Goal: Check status: Check status

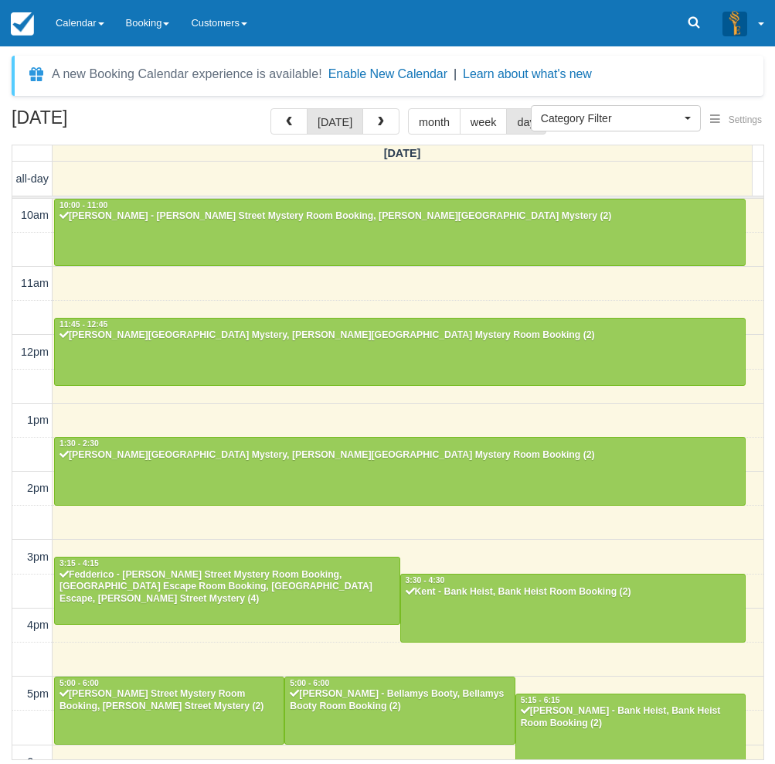
select select
click at [96, 17] on link "Calendar" at bounding box center [80, 23] width 70 height 46
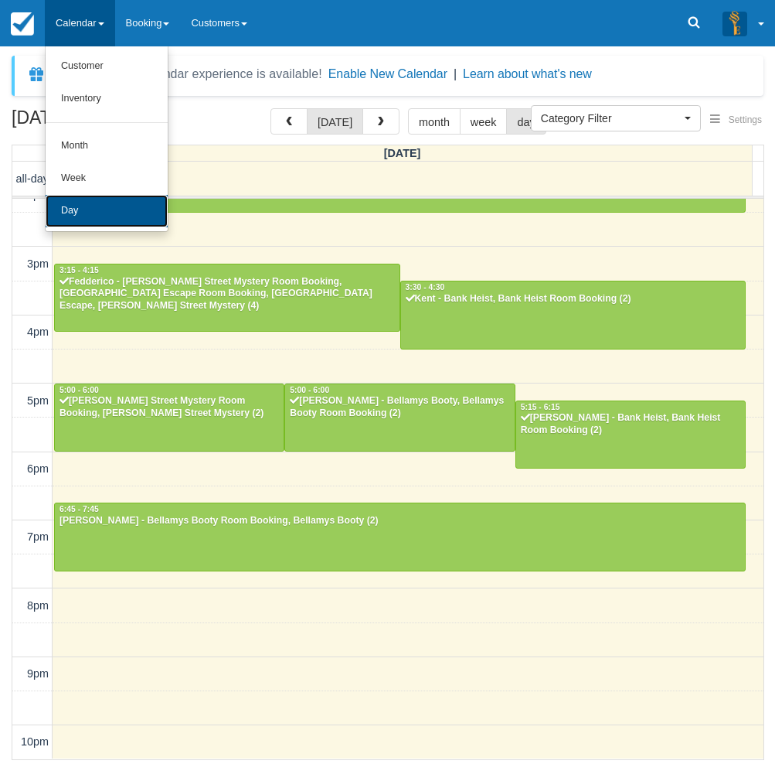
click at [78, 207] on link "Day" at bounding box center [107, 211] width 122 height 32
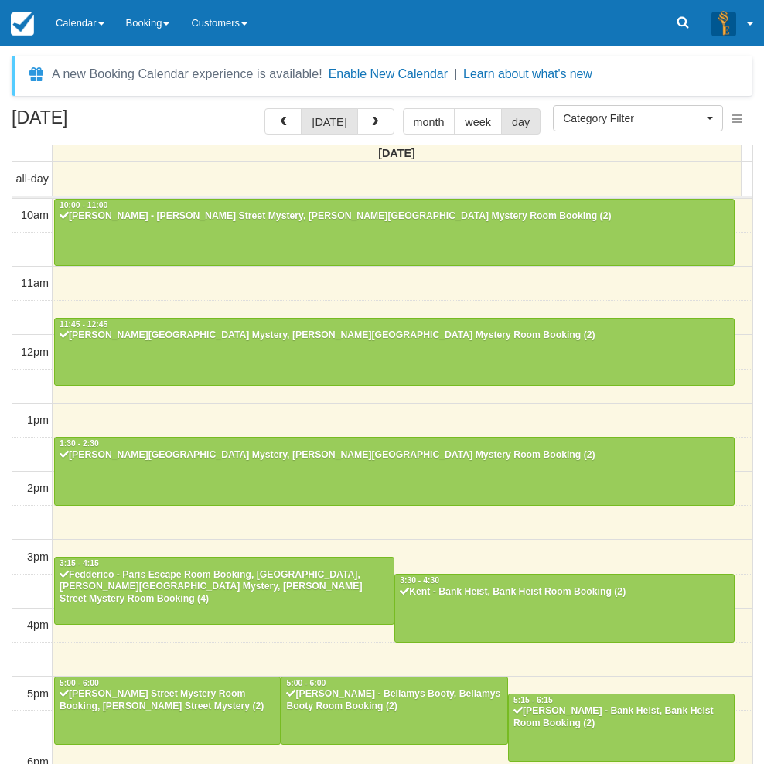
select select
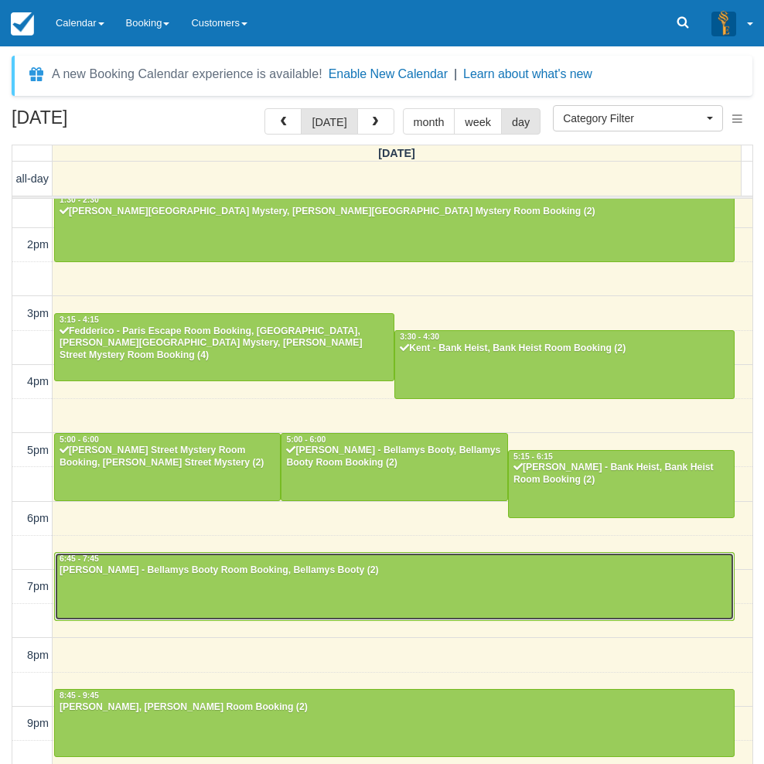
click at [104, 589] on div at bounding box center [394, 586] width 679 height 66
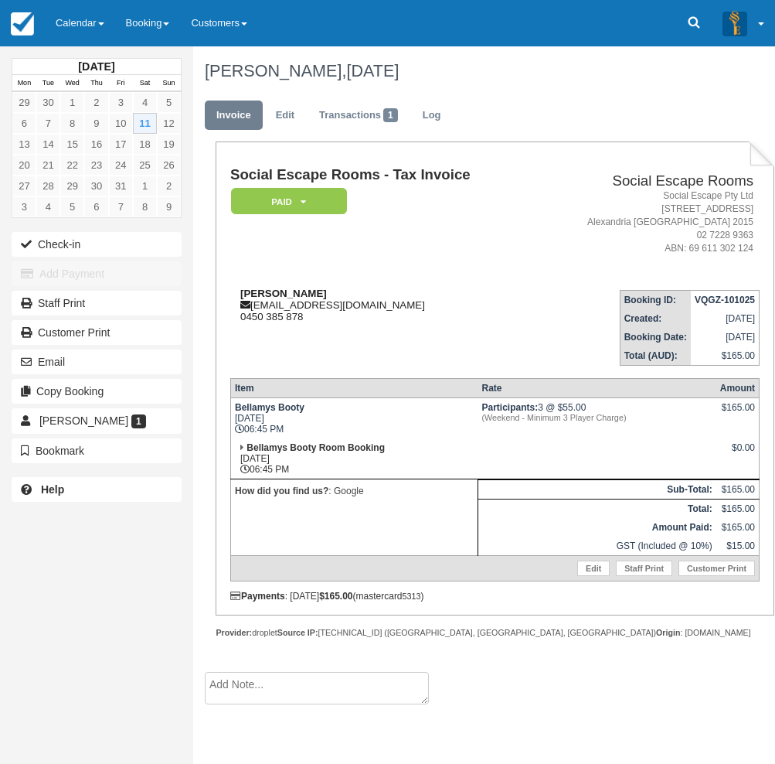
drag, startPoint x: 332, startPoint y: 291, endPoint x: 243, endPoint y: 287, distance: 89.8
click at [243, 288] on div "Natalie Bruzzese nataliebruzzese99@hotmail.com 0450 385 878" at bounding box center [382, 305] width 304 height 35
copy strong "Natalie Bruzzese"
click at [4, 349] on div "Email" at bounding box center [96, 361] width 193 height 29
click at [83, 20] on link "Calendar" at bounding box center [80, 23] width 70 height 46
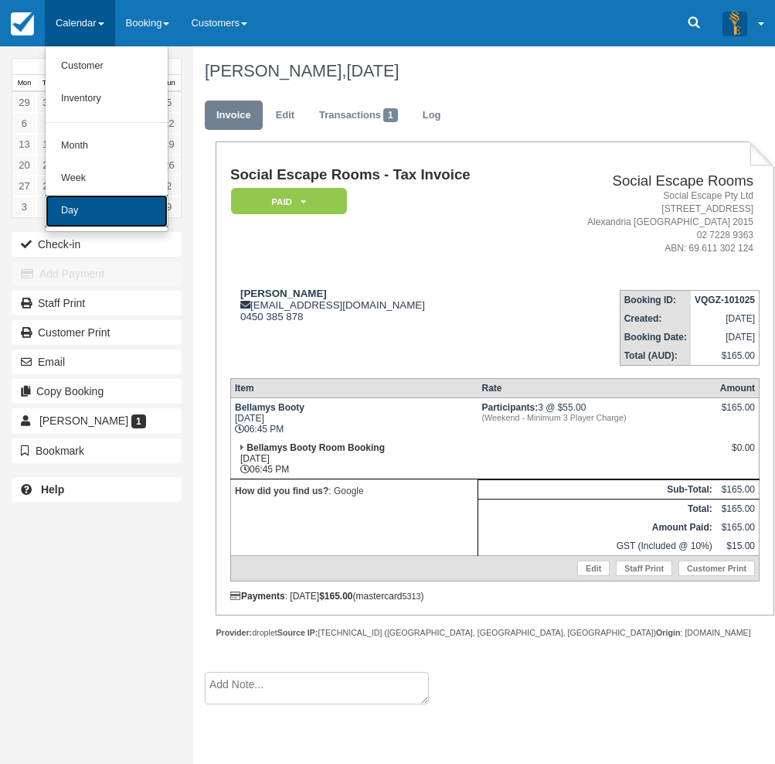
click at [74, 206] on link "Day" at bounding box center [107, 211] width 122 height 32
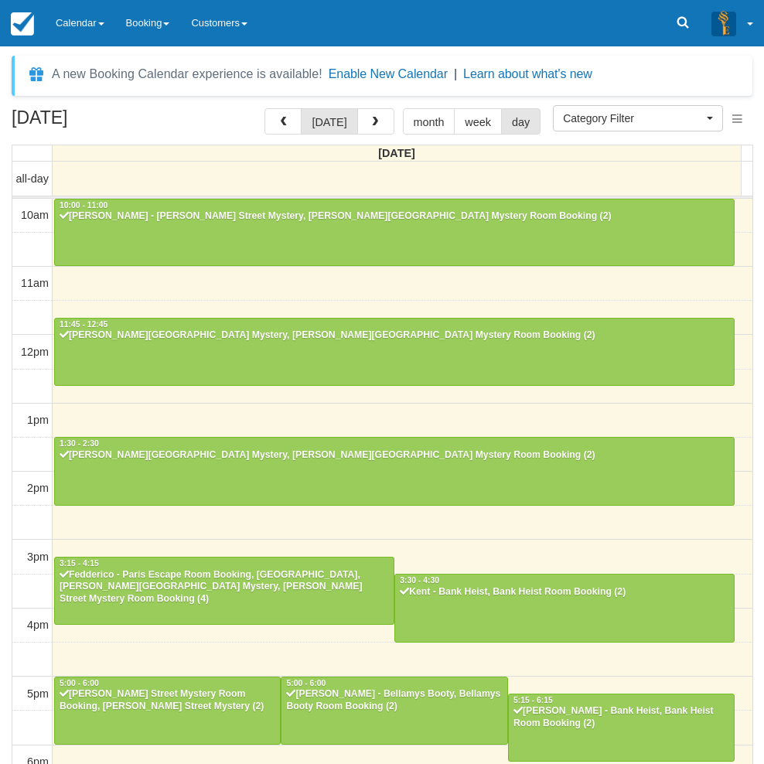
select select
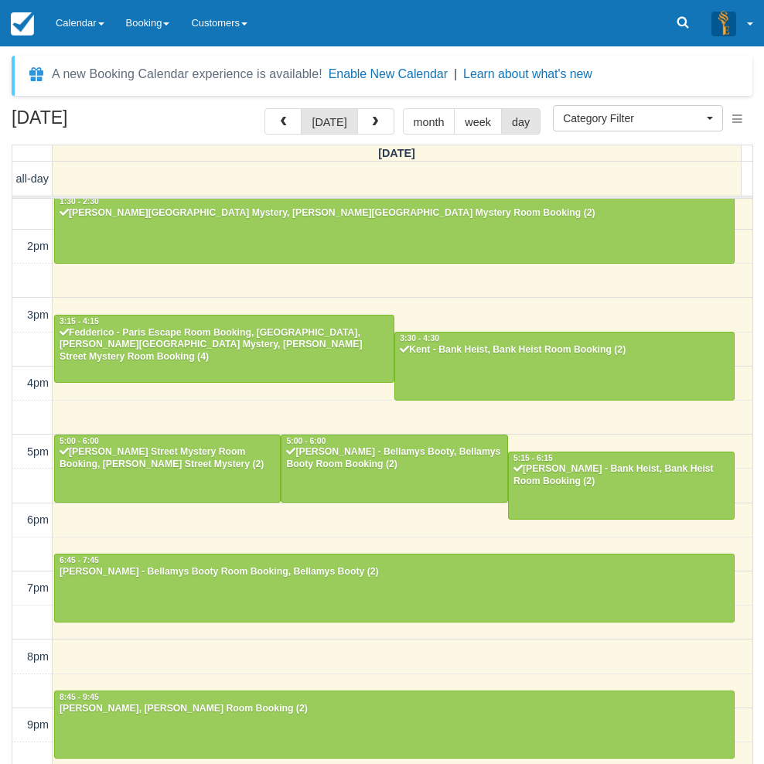
scroll to position [243, 0]
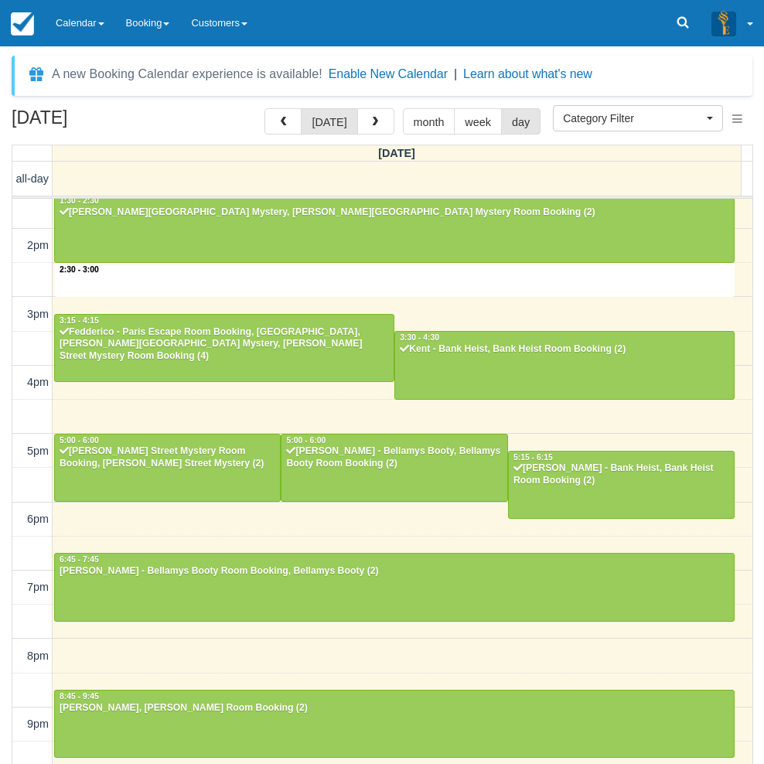
click at [346, 288] on div "10am 11am 12pm 1pm 2pm 3pm 4pm 5pm 6pm 7pm 8pm 9pm 10pm 2:30 - 3:00 10:00 - 11:…" at bounding box center [382, 382] width 740 height 853
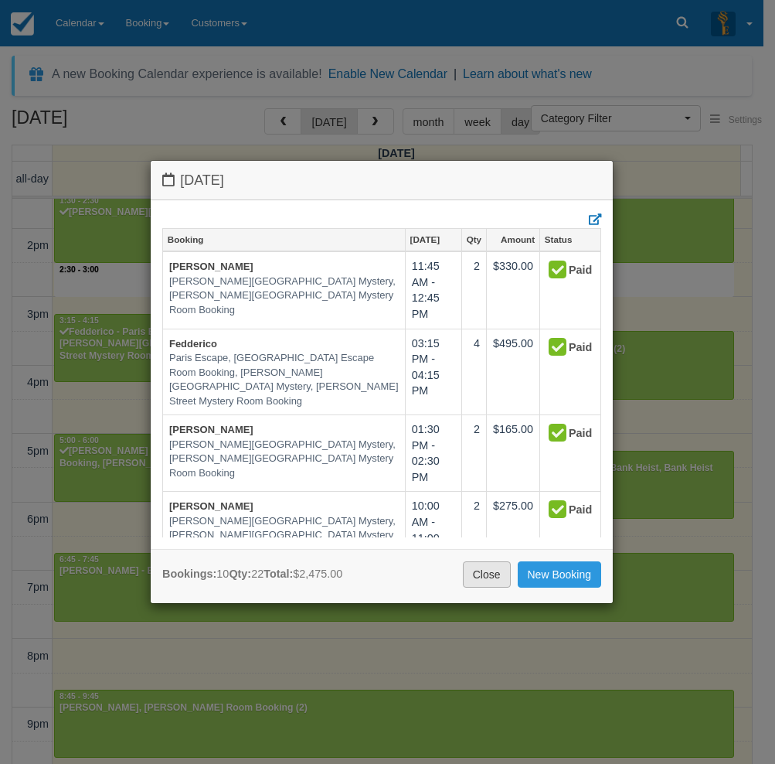
click at [495, 577] on link "Close" at bounding box center [487, 574] width 48 height 26
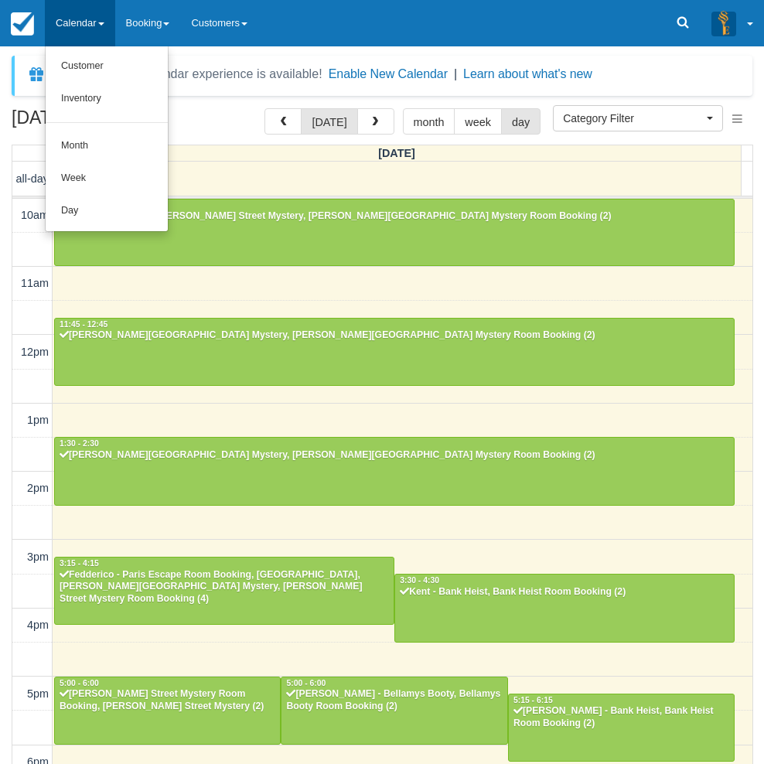
select select
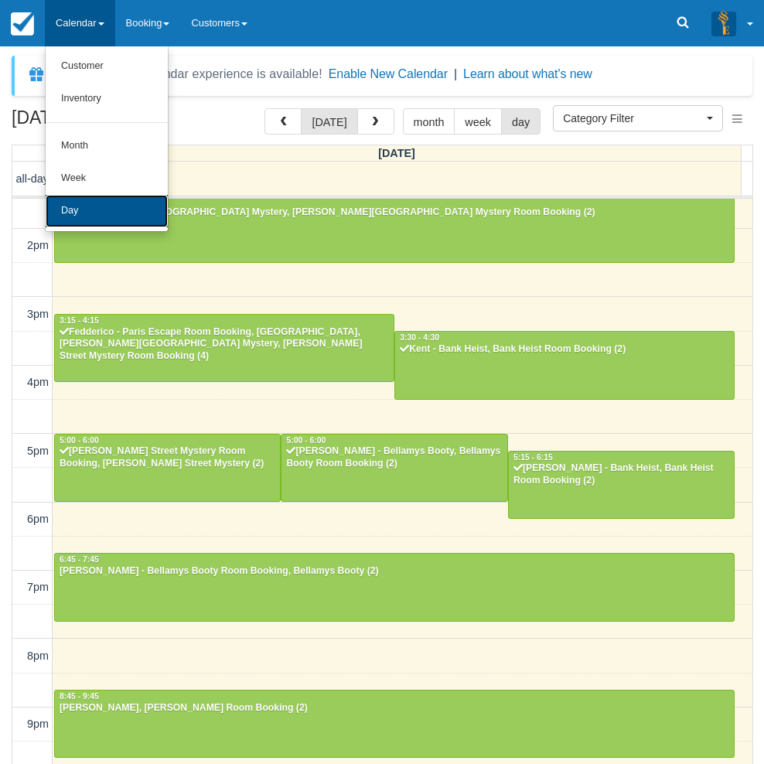
click at [94, 200] on link "Day" at bounding box center [107, 211] width 122 height 32
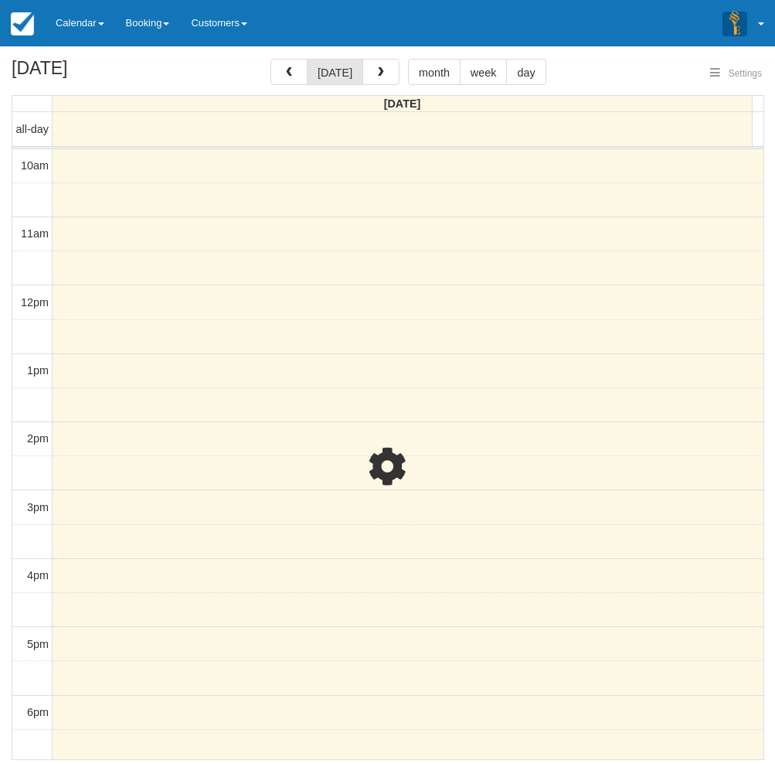
select select
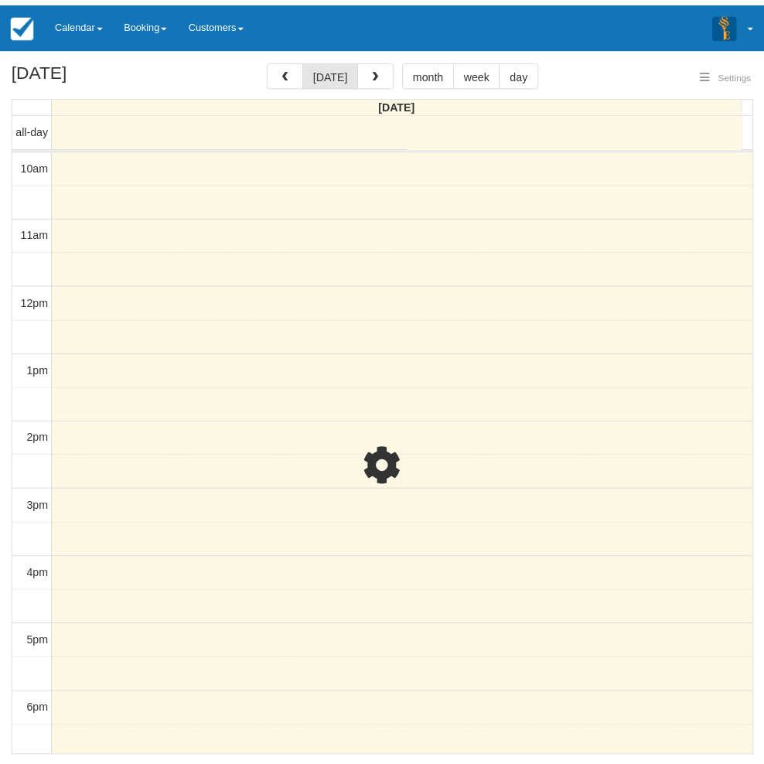
scroll to position [243, 0]
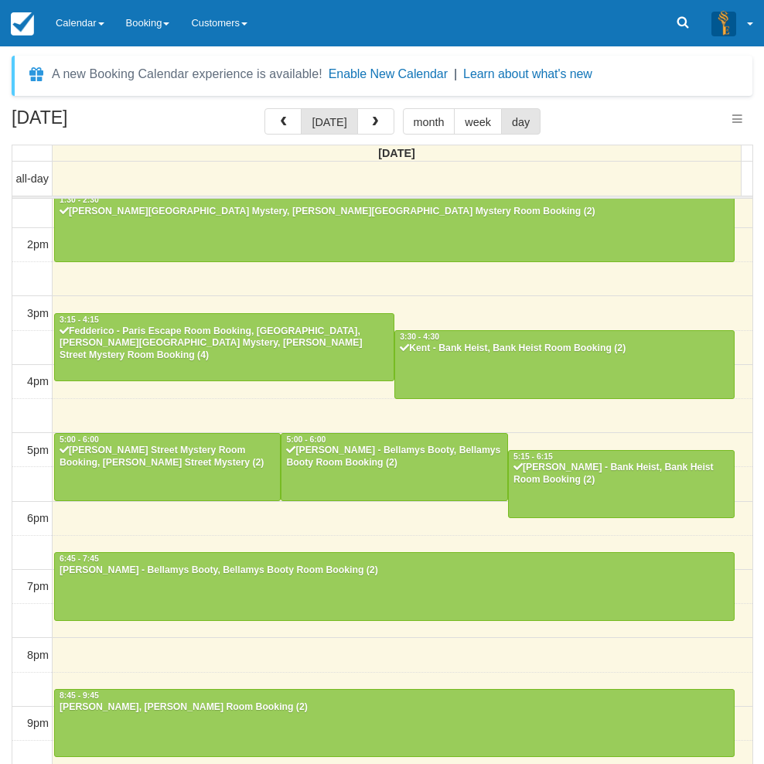
select select
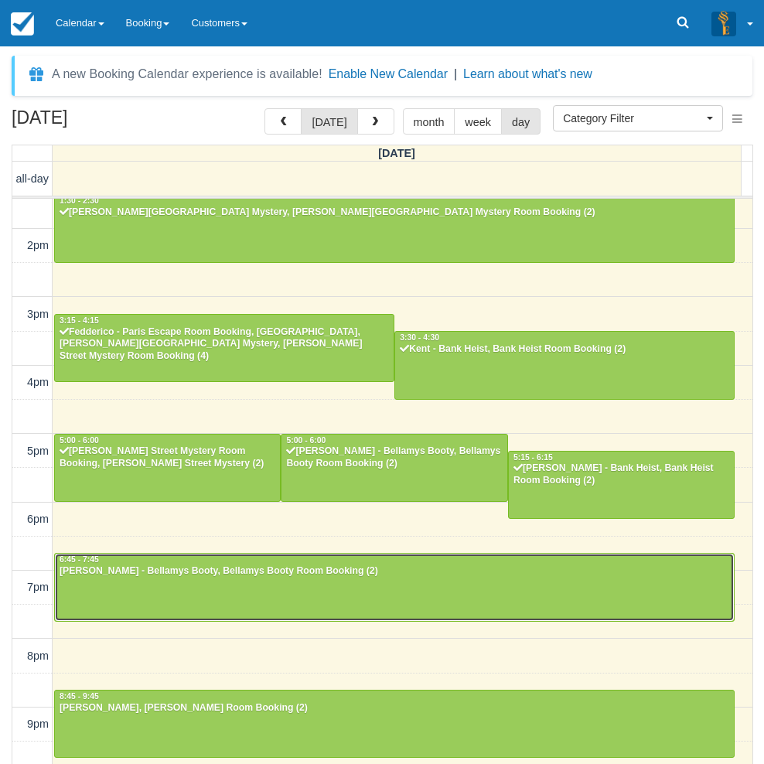
click at [333, 576] on div "[PERSON_NAME] - Bellamys Booty, Bellamys Booty Room Booking (2)" at bounding box center [394, 571] width 671 height 12
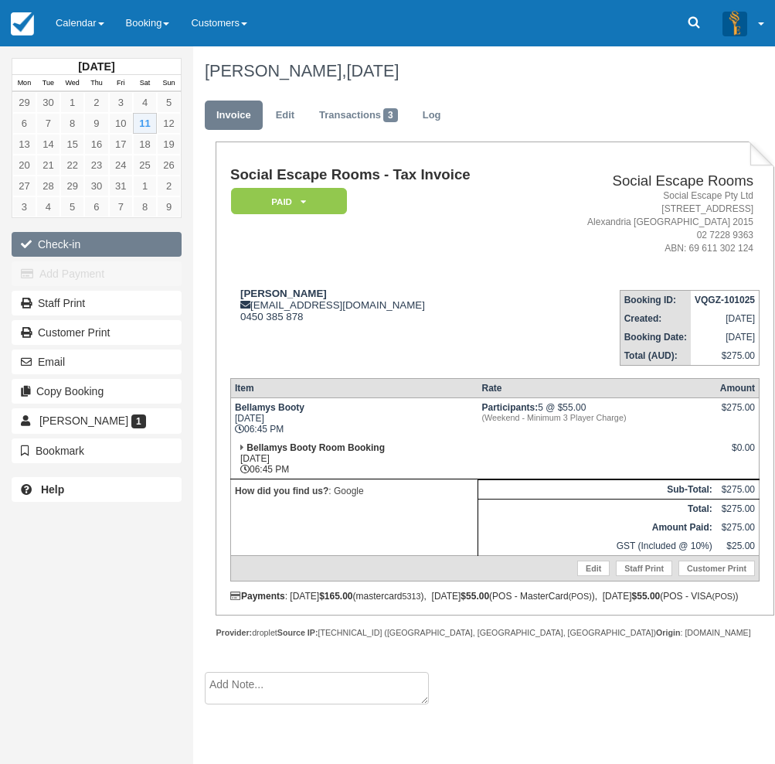
click at [86, 248] on button "Check-in" at bounding box center [97, 244] width 170 height 25
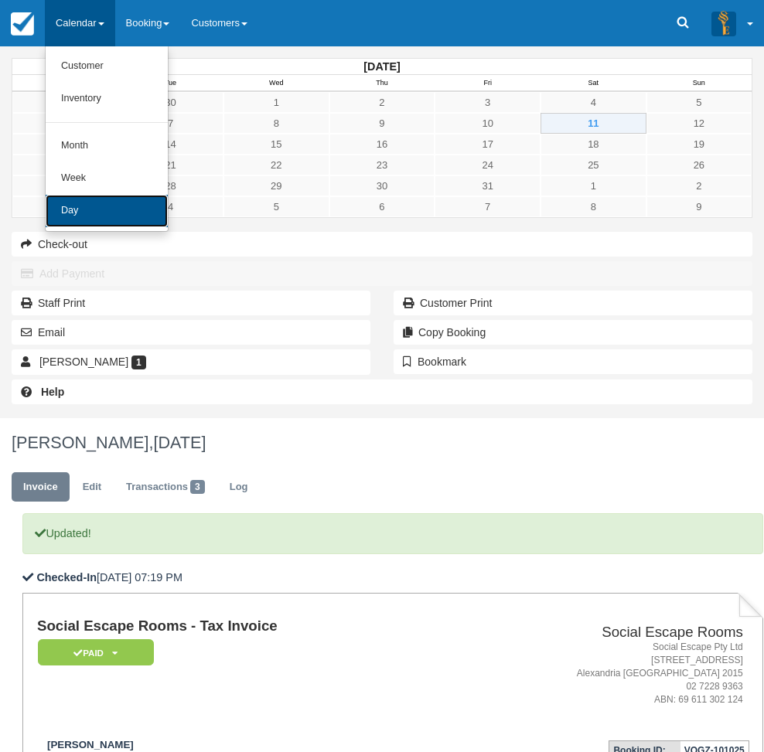
click at [97, 213] on link "Day" at bounding box center [107, 211] width 122 height 32
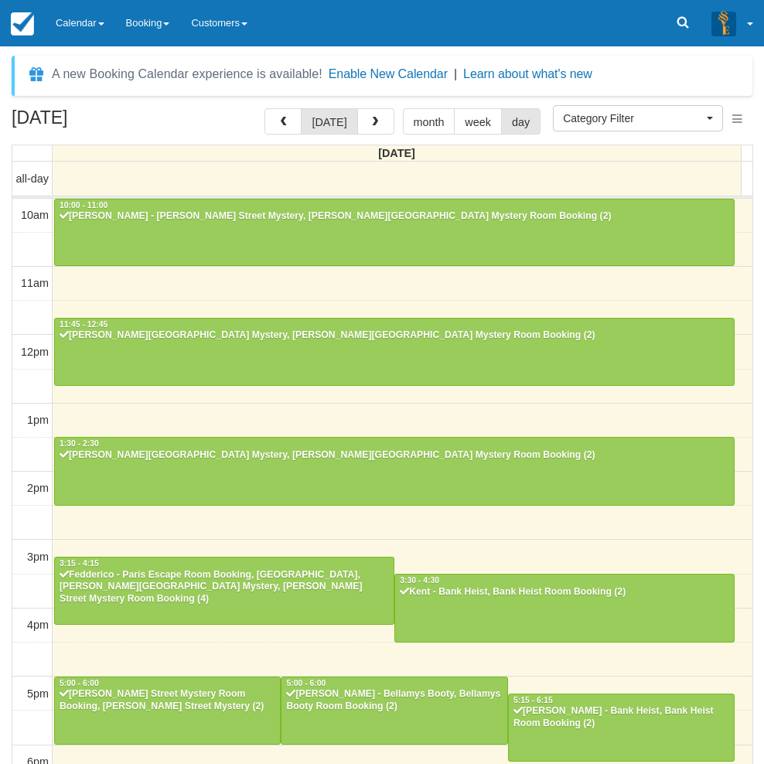
select select
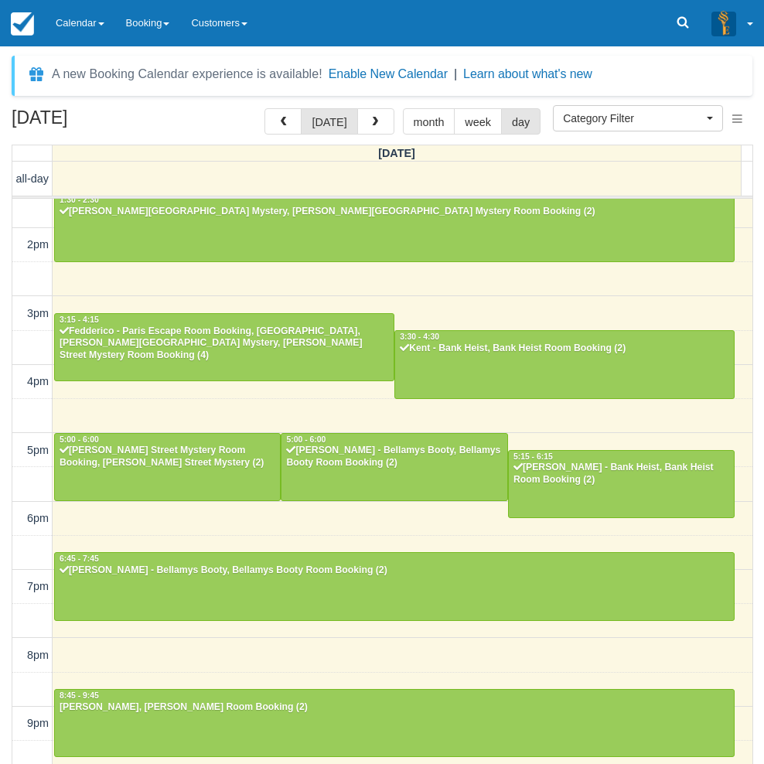
click at [8, 137] on div "October 11, 2025 today month week day Saturday all-day 10am 11am 12pm 1pm 2pm 3…" at bounding box center [382, 458] width 764 height 701
click at [369, 292] on div "10am 11am 12pm 1pm 2pm 3pm 4pm 5pm 6pm 7pm 8pm 9pm 10pm 10:00 - 11:00 Daniel Ng…" at bounding box center [382, 381] width 740 height 853
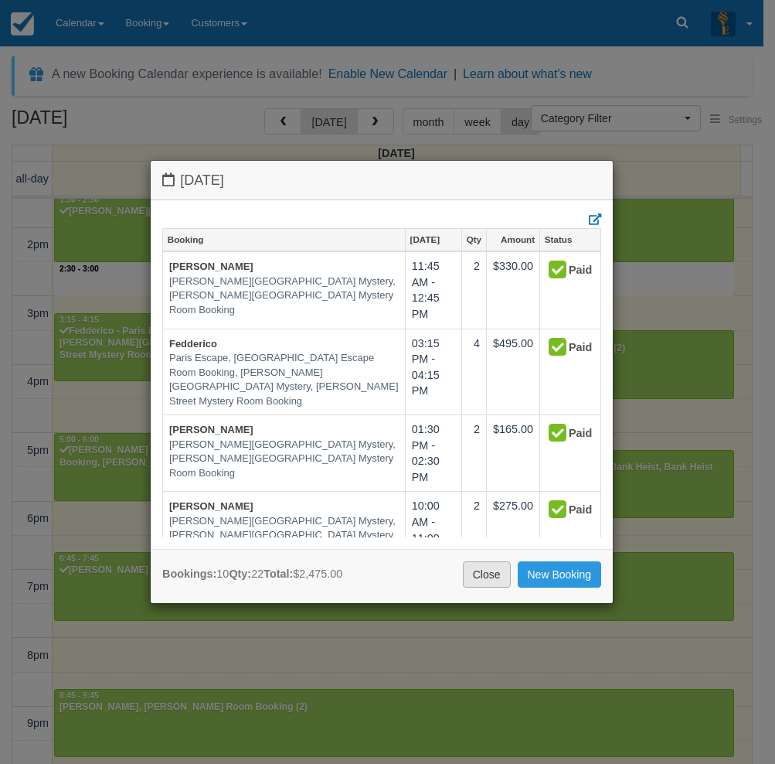
click at [495, 572] on link "Close" at bounding box center [487, 574] width 48 height 26
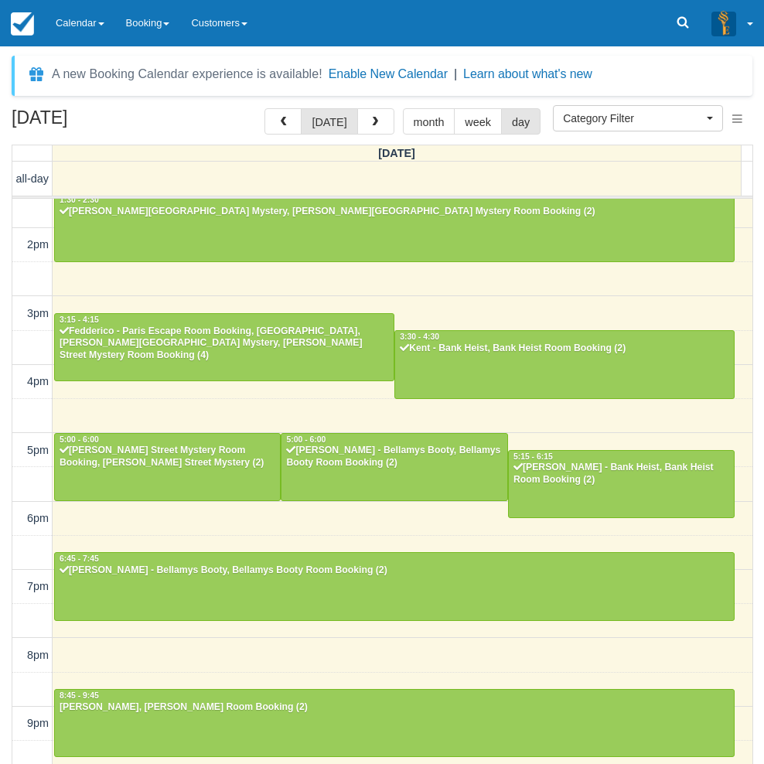
click at [5, 573] on div "October 11, 2025 today month week day Saturday all-day 10am 11am 12pm 1pm 2pm 3…" at bounding box center [382, 458] width 764 height 701
drag, startPoint x: 7, startPoint y: 591, endPoint x: 15, endPoint y: 579, distance: 14.6
click at [7, 591] on div "October 11, 2025 today month week day Saturday all-day 10am 11am 12pm 1pm 2pm 3…" at bounding box center [382, 458] width 764 height 701
click at [77, 23] on link "Calendar" at bounding box center [80, 23] width 70 height 46
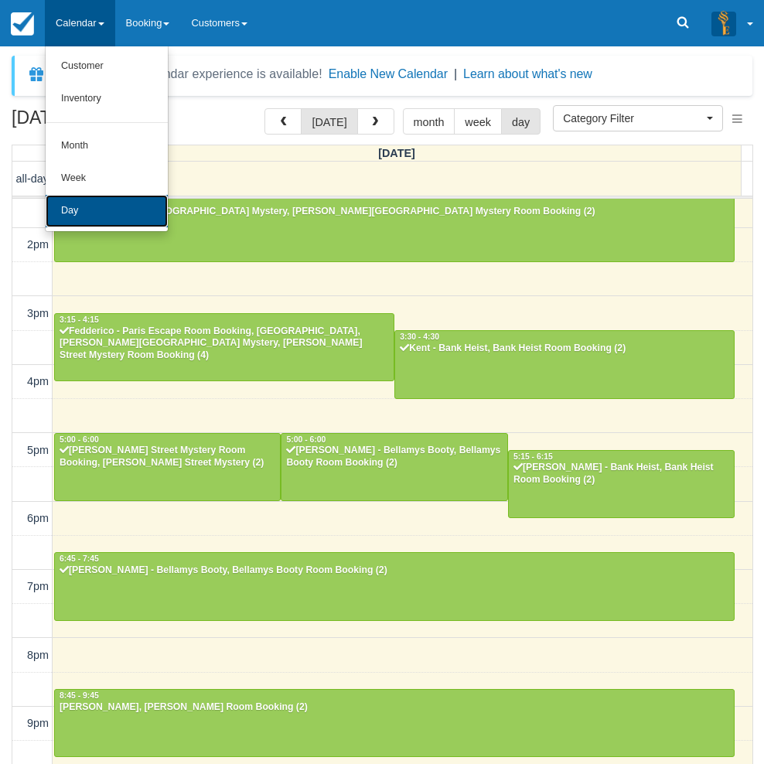
click at [83, 195] on link "Day" at bounding box center [107, 211] width 122 height 32
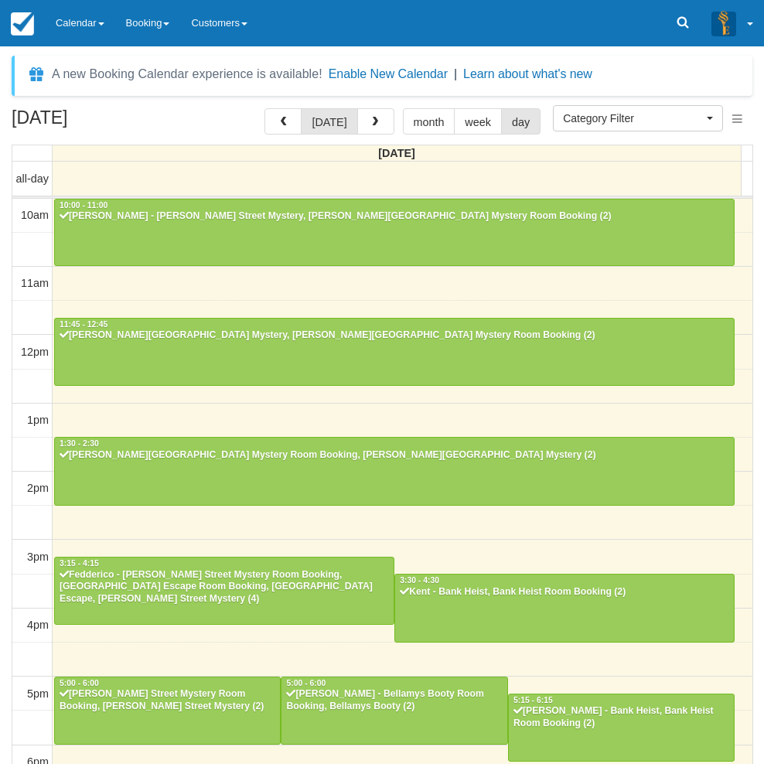
select select
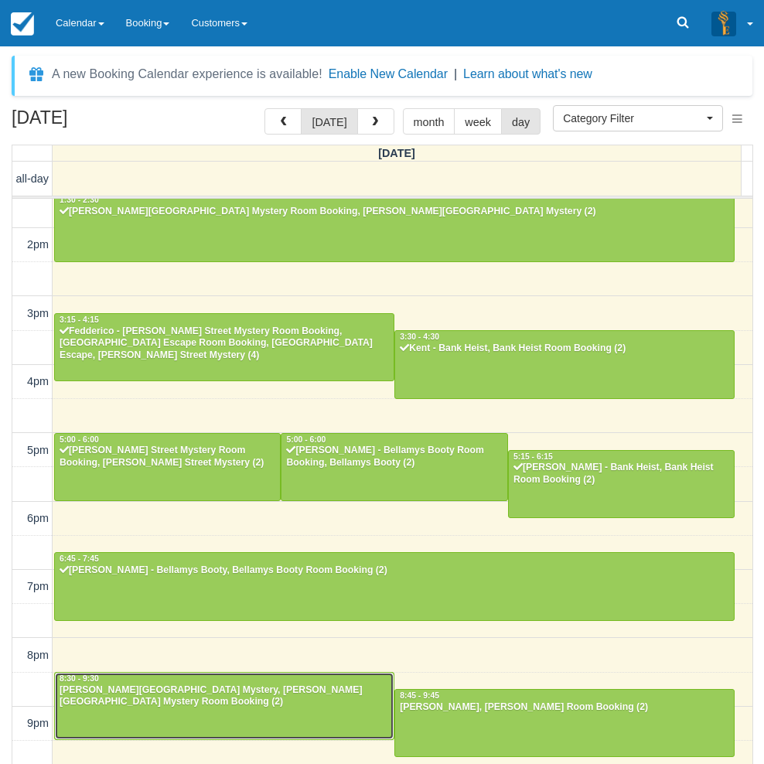
click at [221, 701] on div "Sally Shaw - Baker Street Mystery, Baker Street Mystery Room Booking (2)" at bounding box center [224, 696] width 331 height 25
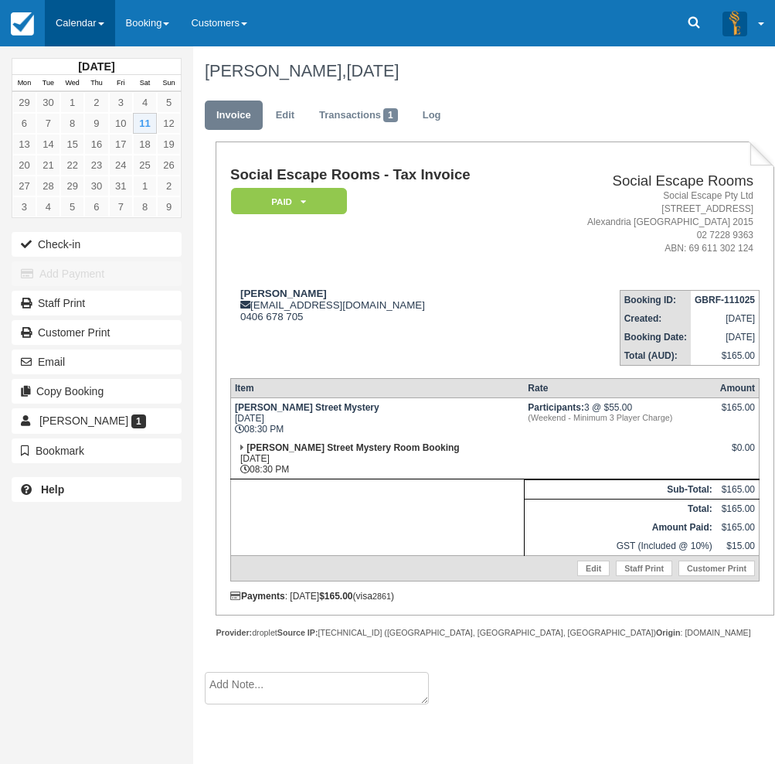
click at [77, 26] on link "Calendar" at bounding box center [80, 23] width 70 height 46
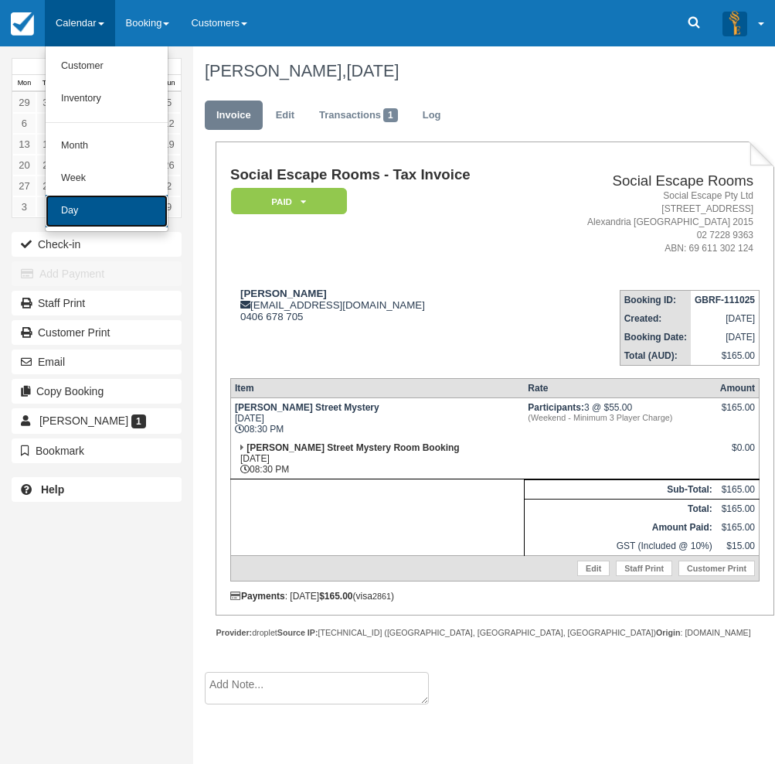
click at [100, 209] on link "Day" at bounding box center [107, 211] width 122 height 32
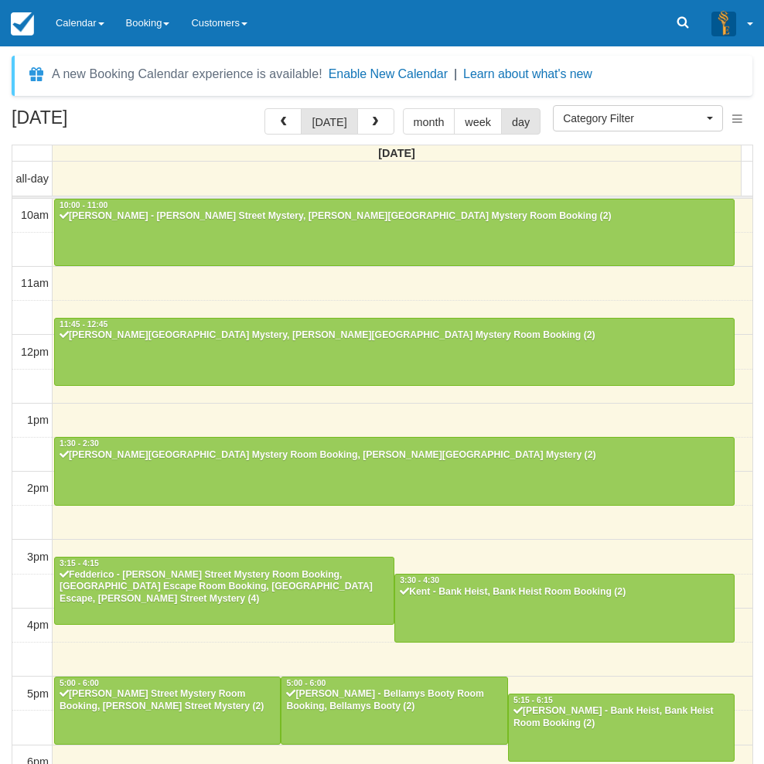
select select
